Goal: Task Accomplishment & Management: Use online tool/utility

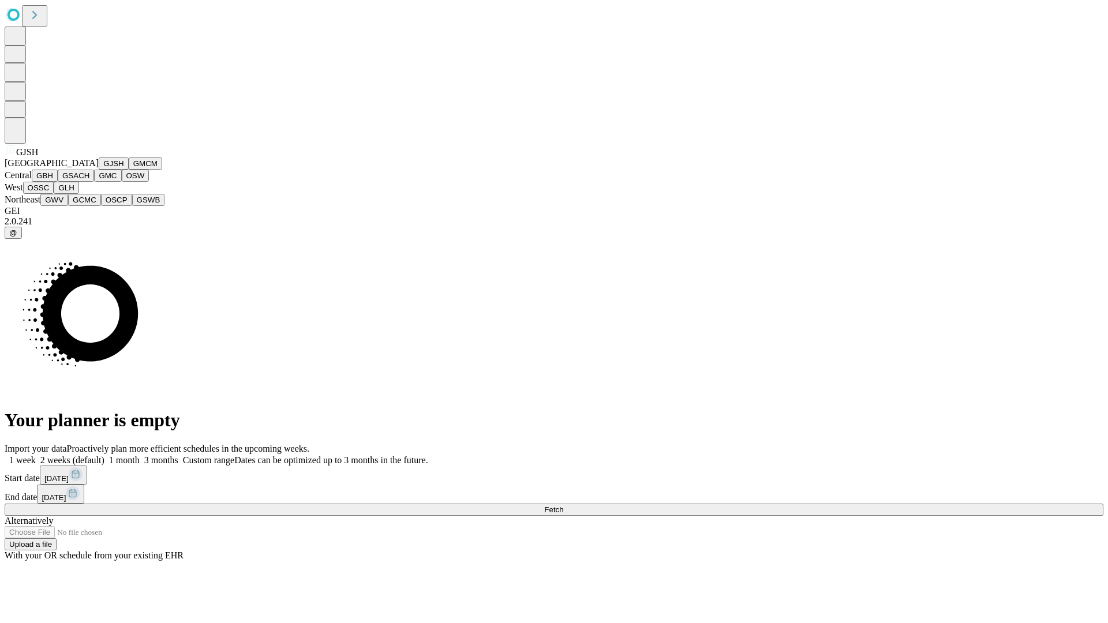
click at [99, 170] on button "GJSH" at bounding box center [114, 163] width 30 height 12
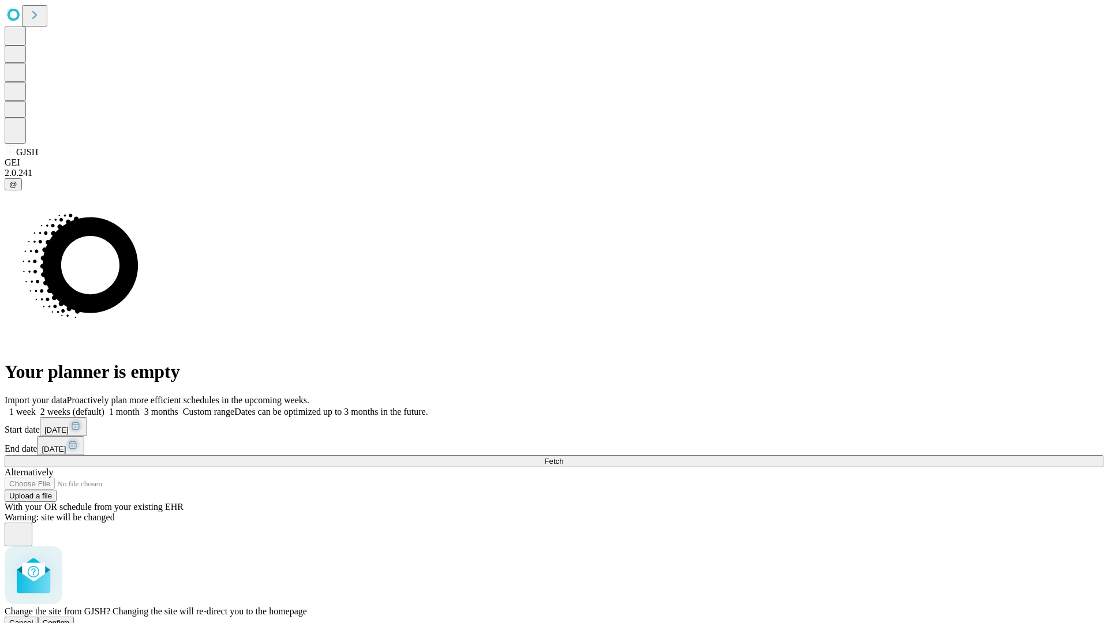
click at [70, 618] on span "Confirm" at bounding box center [56, 622] width 27 height 9
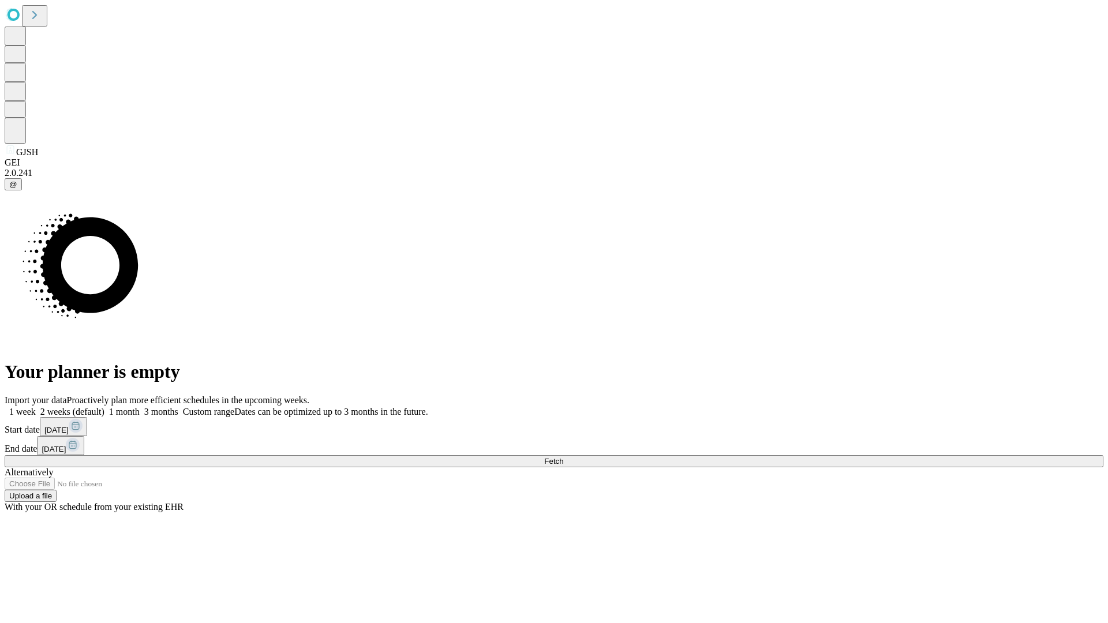
click at [104, 407] on label "2 weeks (default)" at bounding box center [70, 412] width 69 height 10
click at [563, 457] on span "Fetch" at bounding box center [553, 461] width 19 height 9
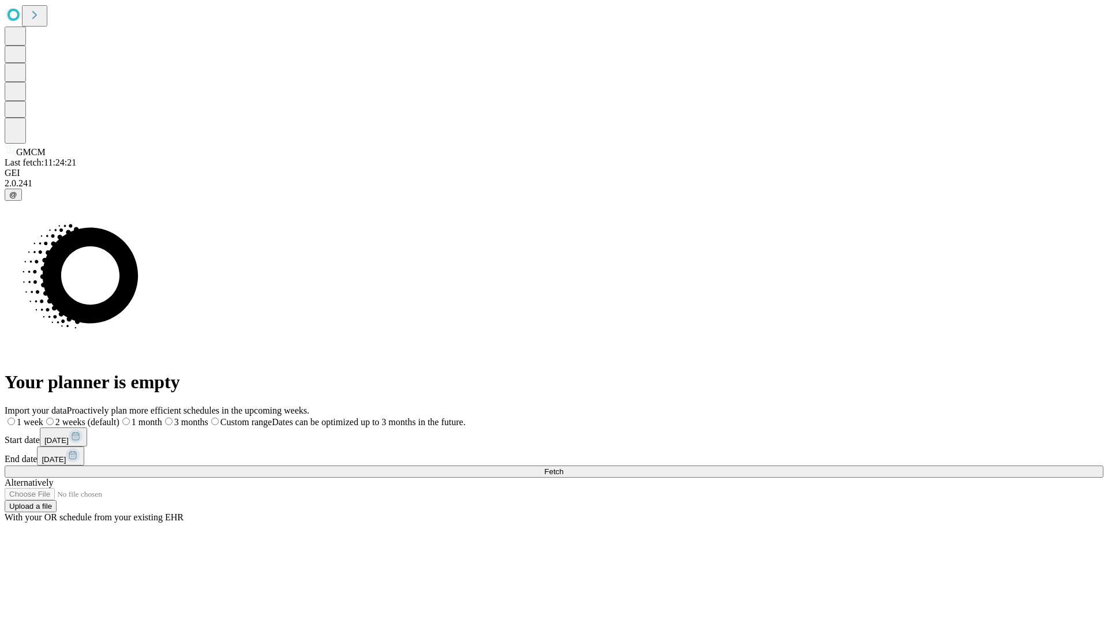
click at [119, 417] on label "2 weeks (default)" at bounding box center [81, 422] width 76 height 10
click at [563, 467] on span "Fetch" at bounding box center [553, 471] width 19 height 9
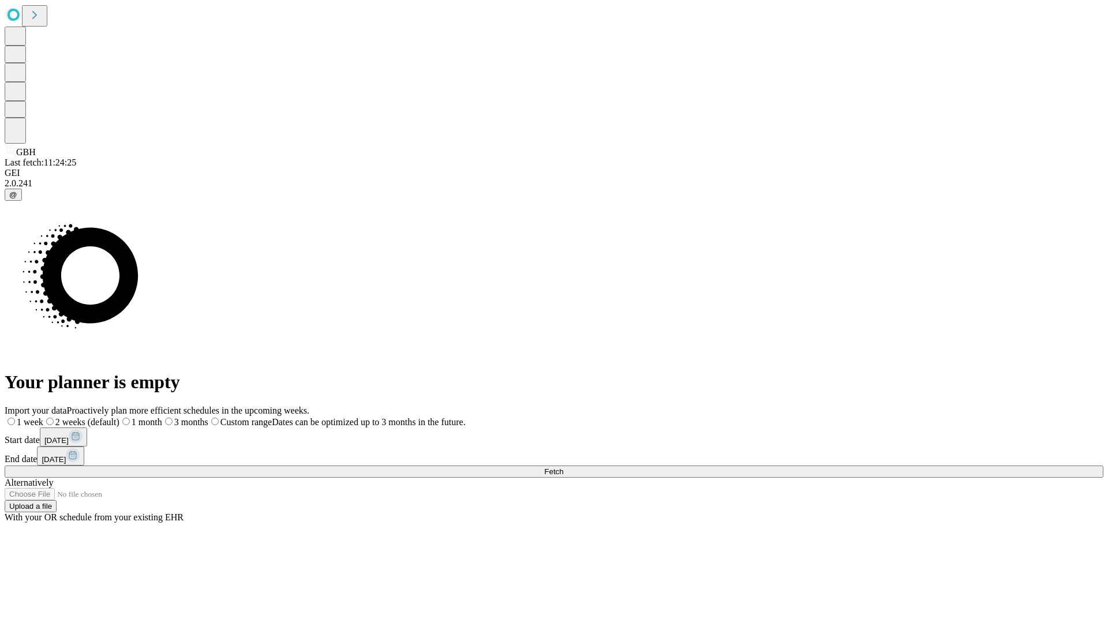
click at [563, 467] on span "Fetch" at bounding box center [553, 471] width 19 height 9
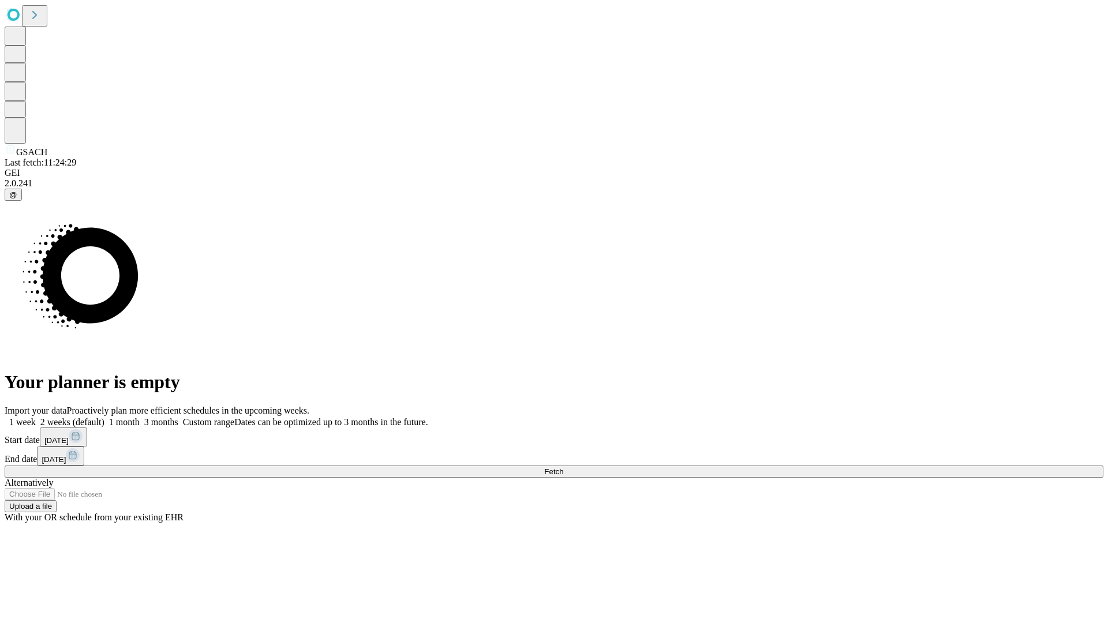
click at [104, 417] on label "2 weeks (default)" at bounding box center [70, 422] width 69 height 10
click at [563, 467] on span "Fetch" at bounding box center [553, 471] width 19 height 9
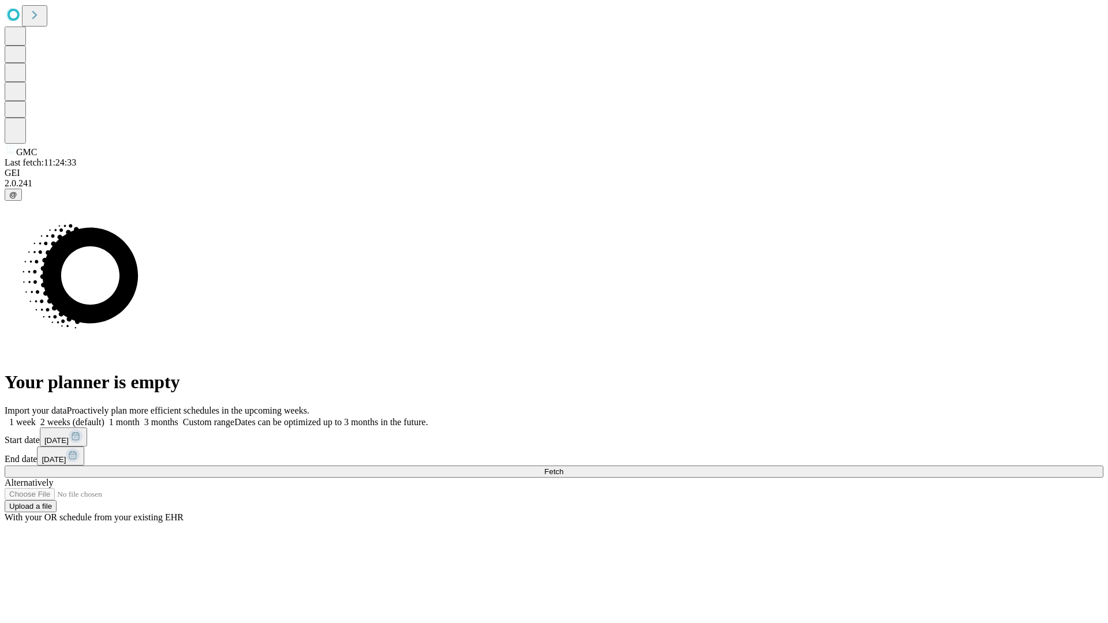
click at [104, 417] on label "2 weeks (default)" at bounding box center [70, 422] width 69 height 10
click at [563, 467] on span "Fetch" at bounding box center [553, 471] width 19 height 9
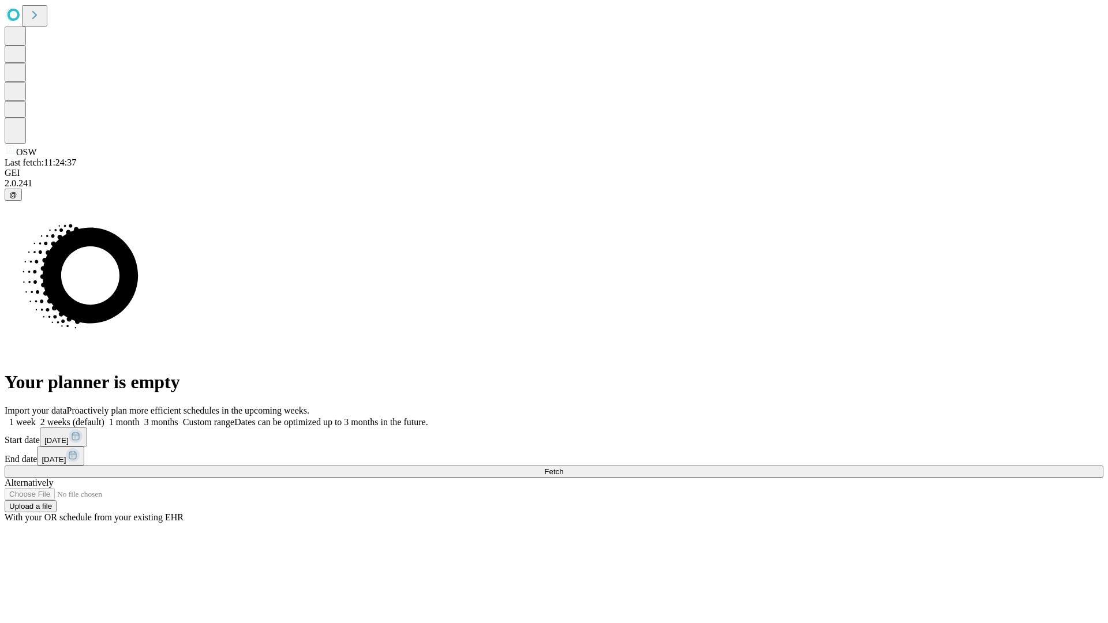
click at [104, 417] on label "2 weeks (default)" at bounding box center [70, 422] width 69 height 10
click at [563, 467] on span "Fetch" at bounding box center [553, 471] width 19 height 9
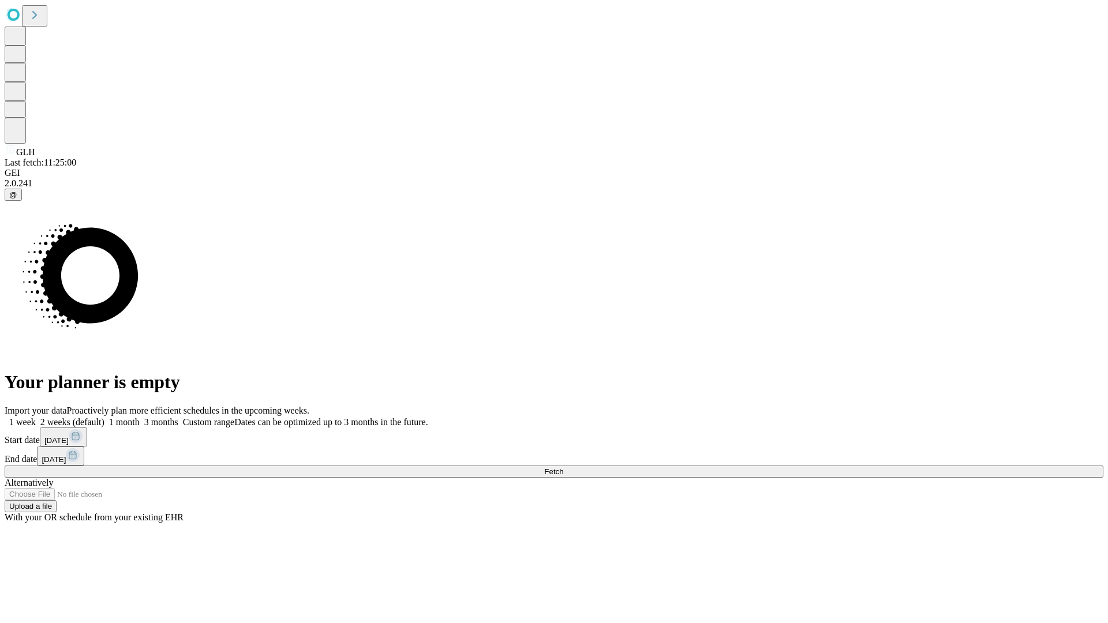
click at [104, 417] on label "2 weeks (default)" at bounding box center [70, 422] width 69 height 10
click at [563, 467] on span "Fetch" at bounding box center [553, 471] width 19 height 9
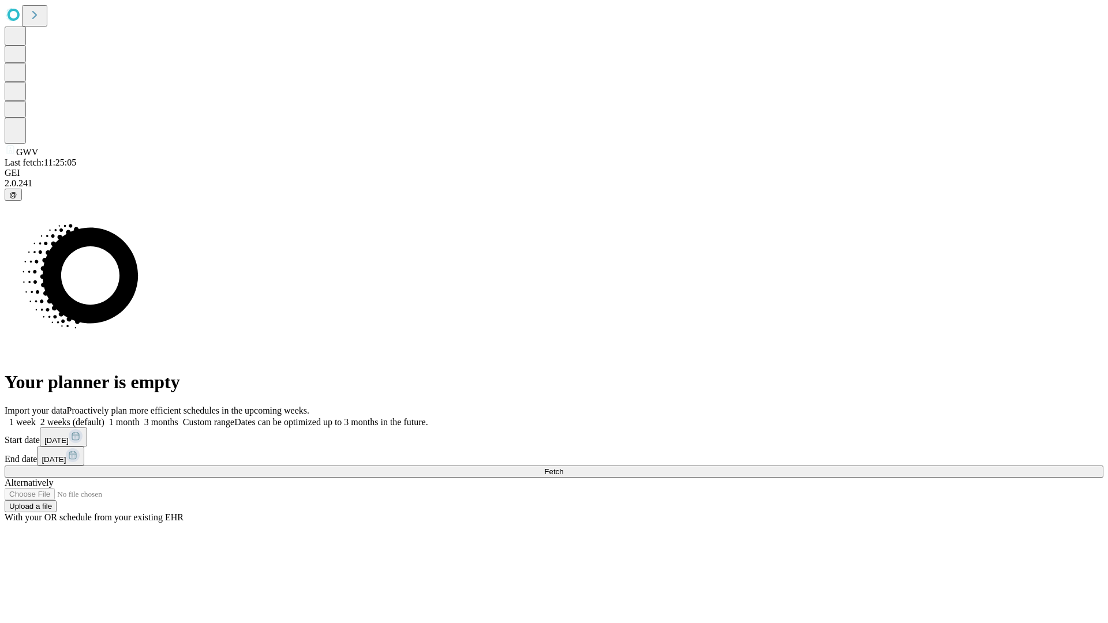
click at [104, 417] on label "2 weeks (default)" at bounding box center [70, 422] width 69 height 10
click at [563, 467] on span "Fetch" at bounding box center [553, 471] width 19 height 9
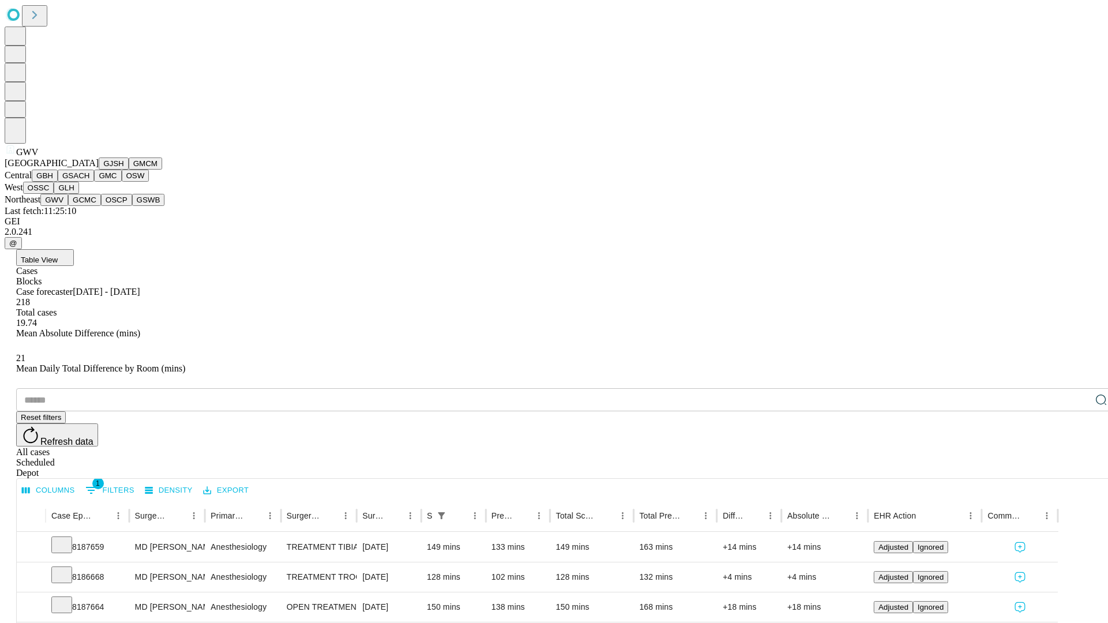
click at [89, 206] on button "GCMC" at bounding box center [84, 200] width 33 height 12
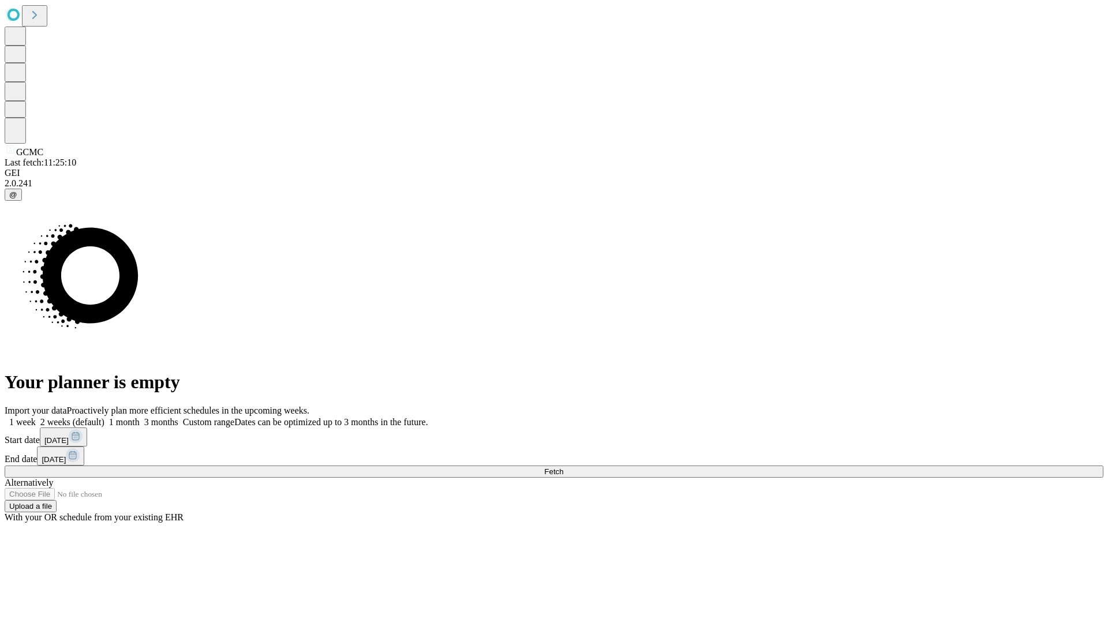
click at [104, 417] on label "2 weeks (default)" at bounding box center [70, 422] width 69 height 10
click at [563, 467] on span "Fetch" at bounding box center [553, 471] width 19 height 9
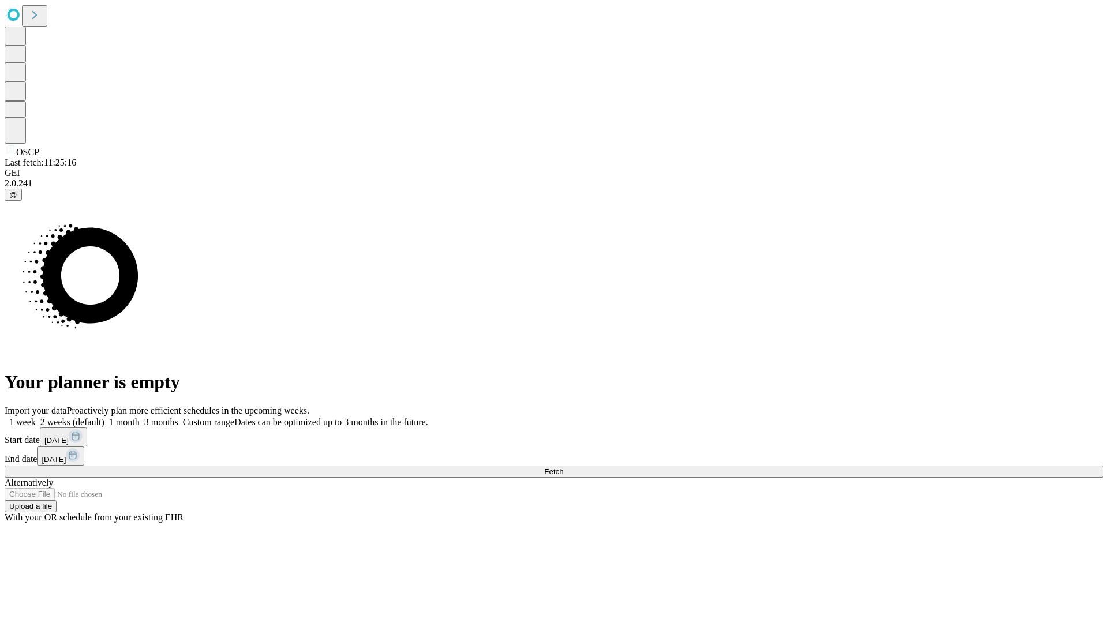
click at [104, 417] on label "2 weeks (default)" at bounding box center [70, 422] width 69 height 10
click at [563, 467] on span "Fetch" at bounding box center [553, 471] width 19 height 9
